Goal: Information Seeking & Learning: Learn about a topic

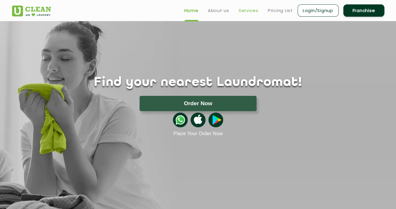
click at [246, 11] on link "Services" at bounding box center [249, 10] width 20 height 7
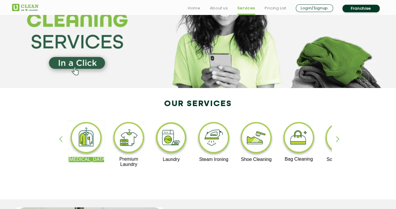
scroll to position [49, 0]
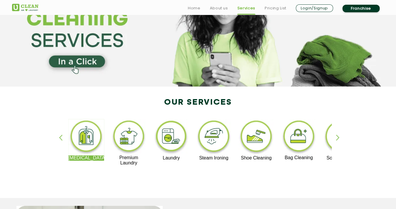
click at [337, 139] on div "button" at bounding box center [340, 142] width 9 height 16
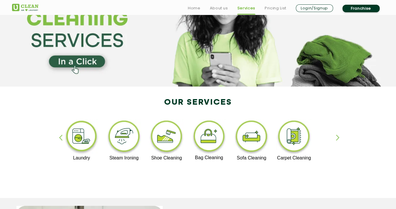
click at [337, 139] on div "button" at bounding box center [340, 142] width 9 height 16
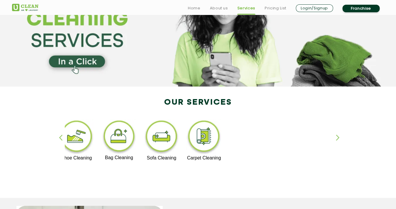
click at [61, 137] on div "button" at bounding box center [63, 142] width 9 height 16
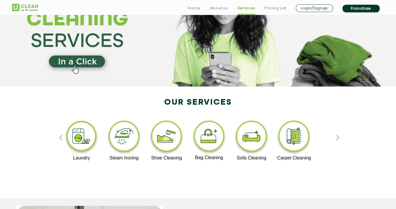
click at [61, 137] on div "button" at bounding box center [63, 142] width 9 height 16
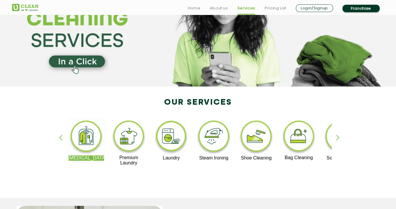
click at [130, 149] on img at bounding box center [129, 137] width 36 height 36
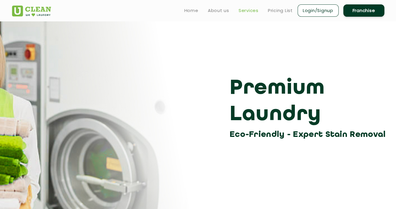
click at [254, 12] on link "Services" at bounding box center [249, 10] width 20 height 7
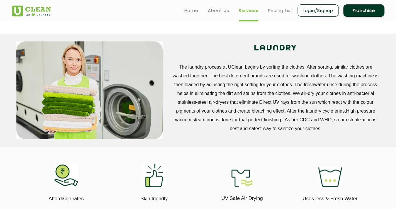
scroll to position [202, 0]
